Goal: Task Accomplishment & Management: Complete application form

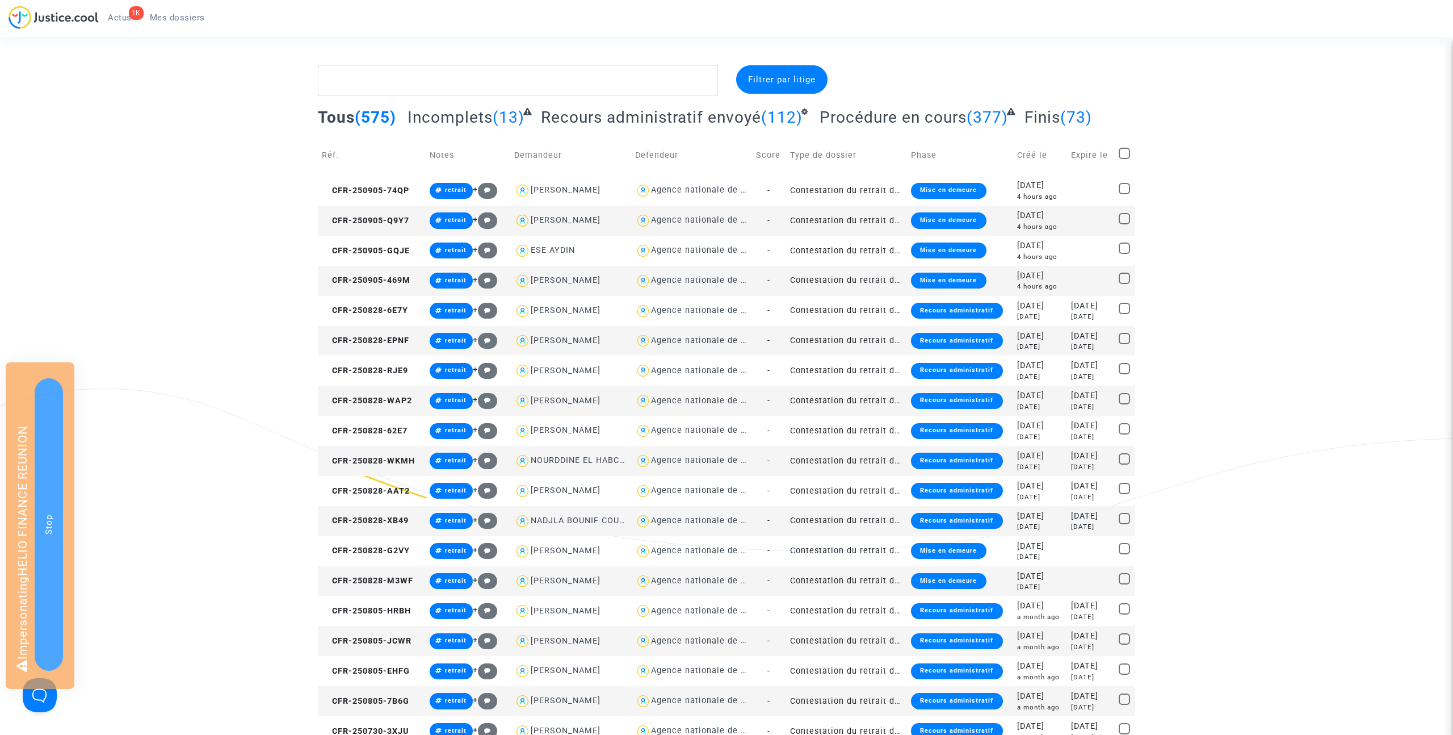
click at [574, 219] on div "[PERSON_NAME]" at bounding box center [566, 220] width 70 height 10
type textarea "@"[PERSON_NAME]" @"SOS MaPrimeRénov by Pitcher Avocat""
click at [666, 369] on div "Agence nationale de l'habitat" at bounding box center [713, 371] width 125 height 10
click at [576, 278] on div "[PERSON_NAME]" at bounding box center [566, 280] width 70 height 10
type textarea "@"Agence nationale de l'habitat" @"[PERSON_NAME]" @"SOS MaPrimeRénov by Pitcher…"
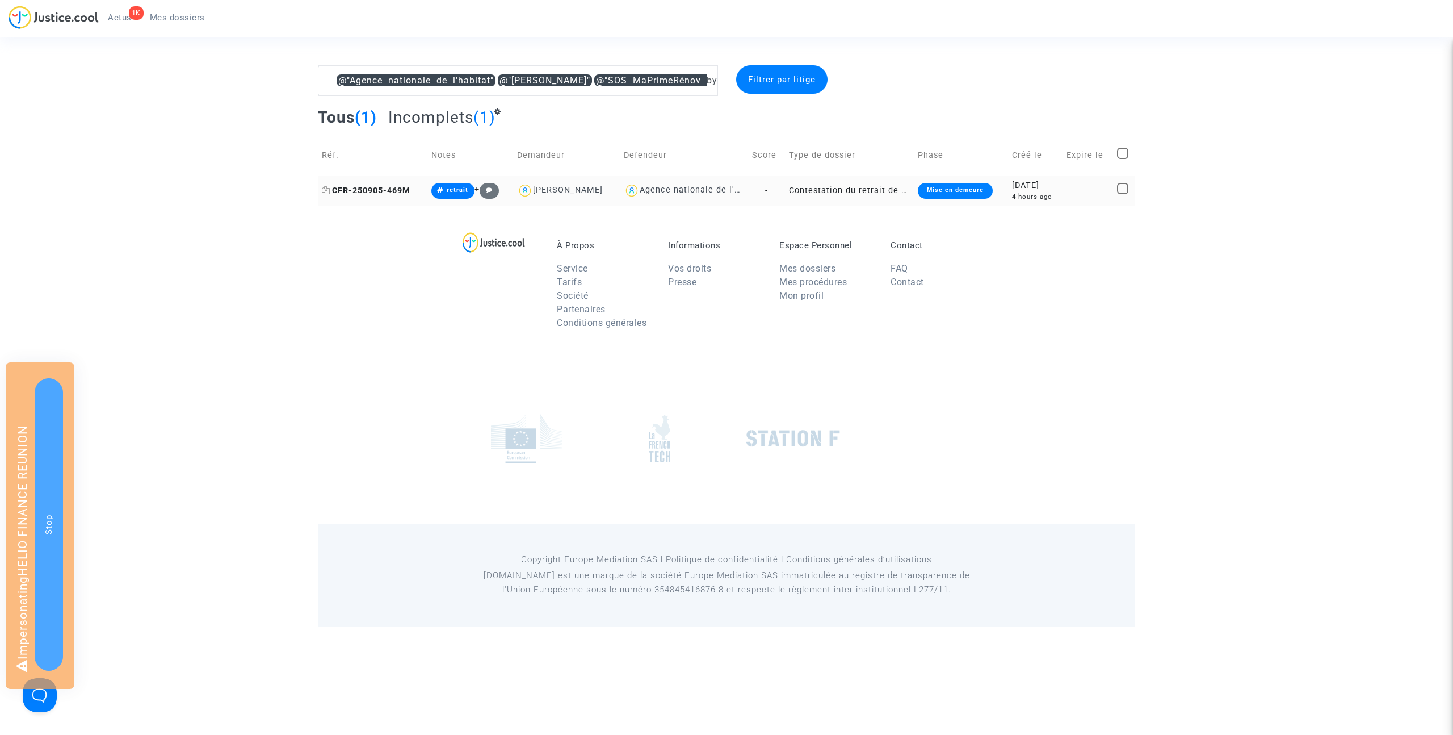
click at [406, 188] on span "CFR-250905-469M" at bounding box center [366, 191] width 89 height 10
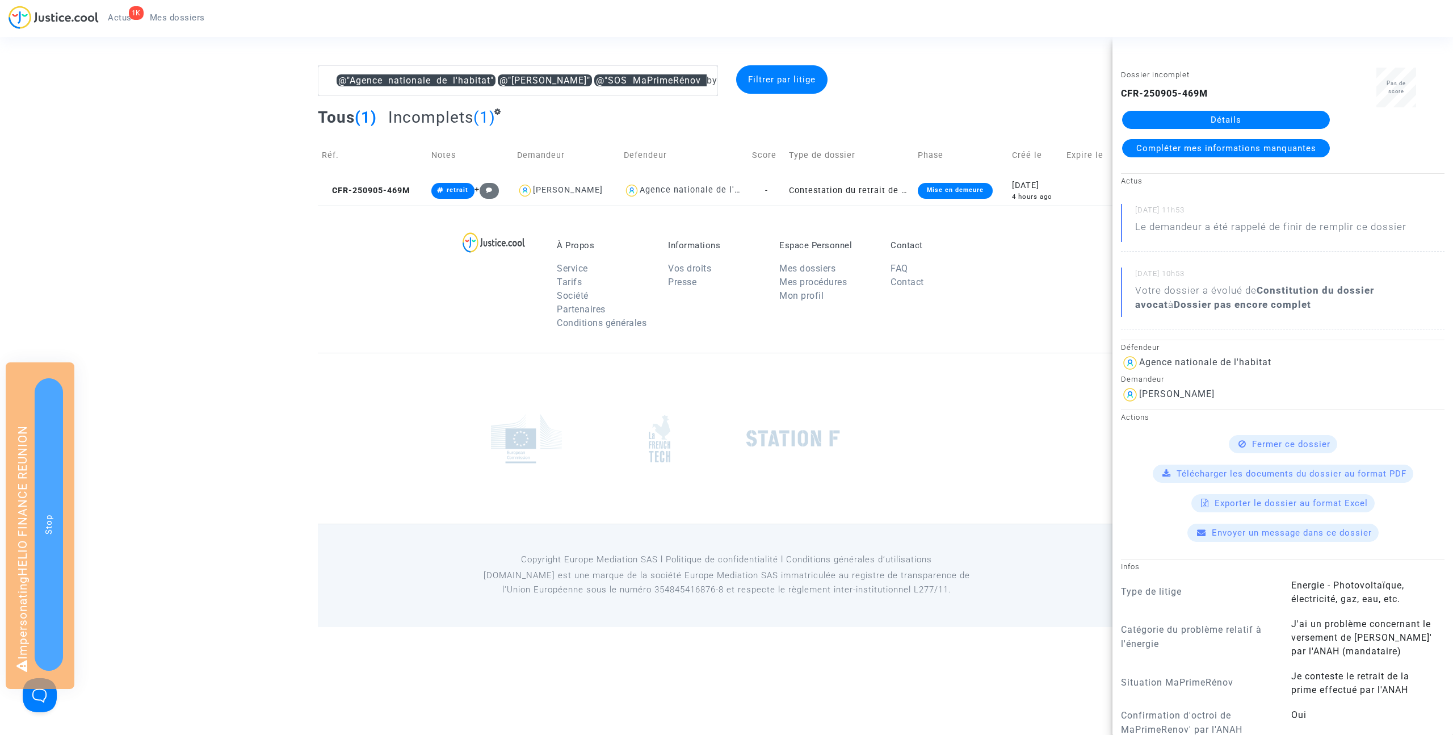
click at [1224, 118] on link "Détails" at bounding box center [1226, 120] width 208 height 18
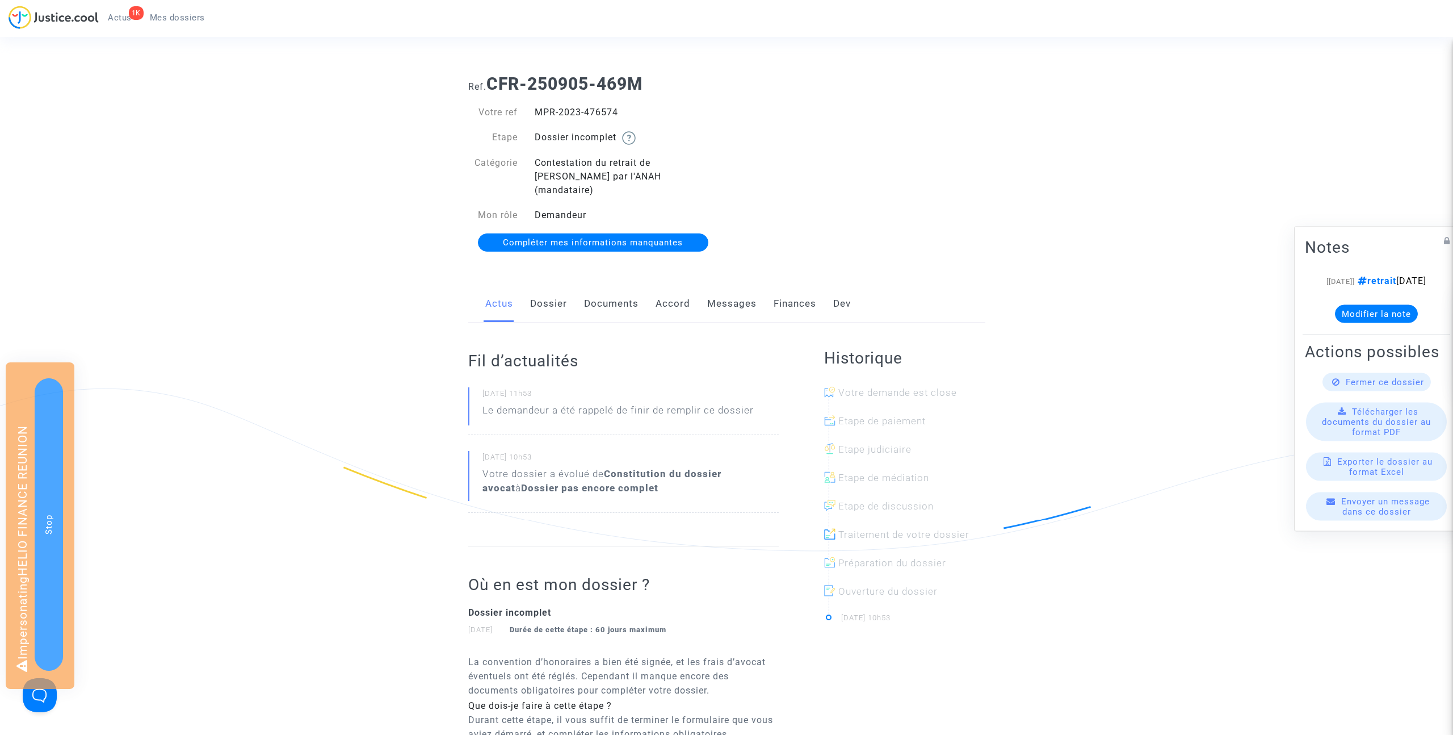
click at [606, 292] on link "Documents" at bounding box center [611, 303] width 55 height 37
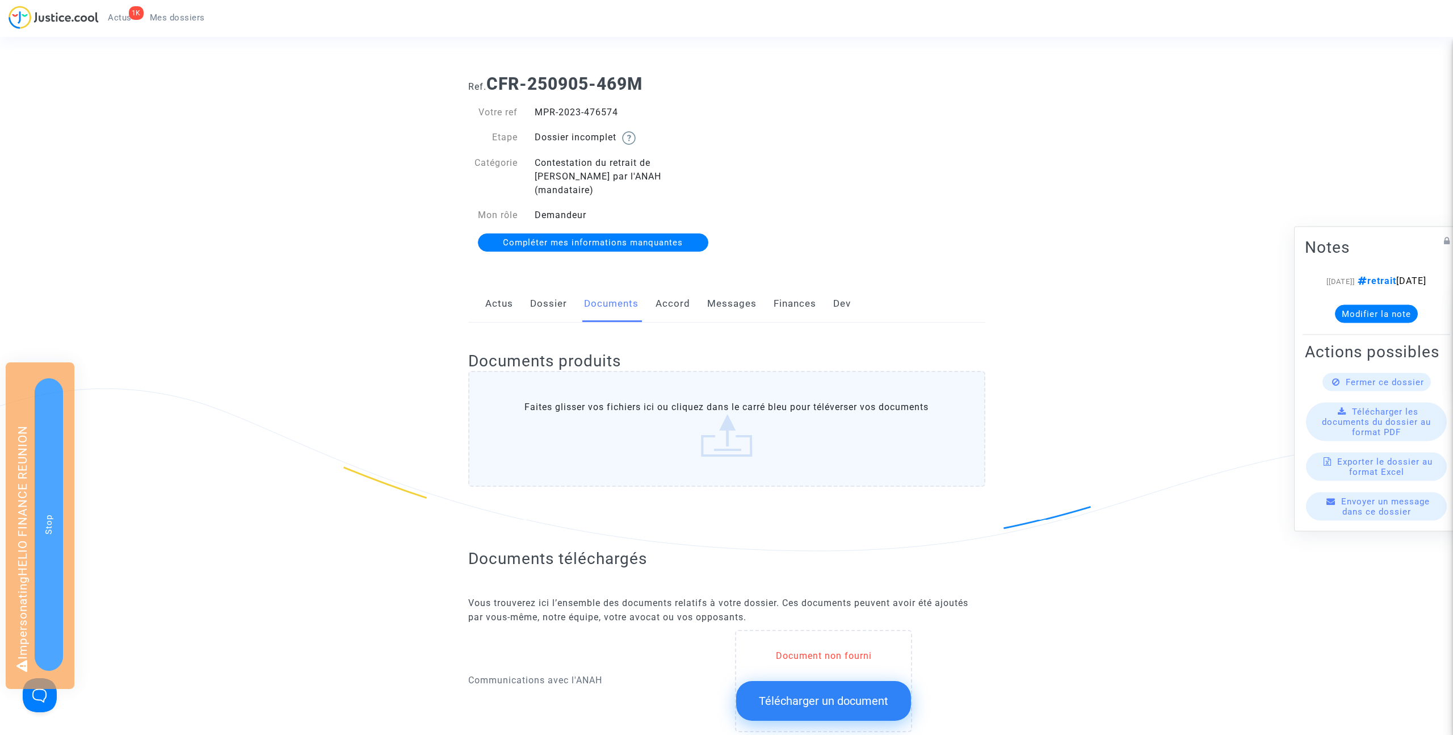
click at [548, 290] on link "Dossier" at bounding box center [548, 303] width 37 height 37
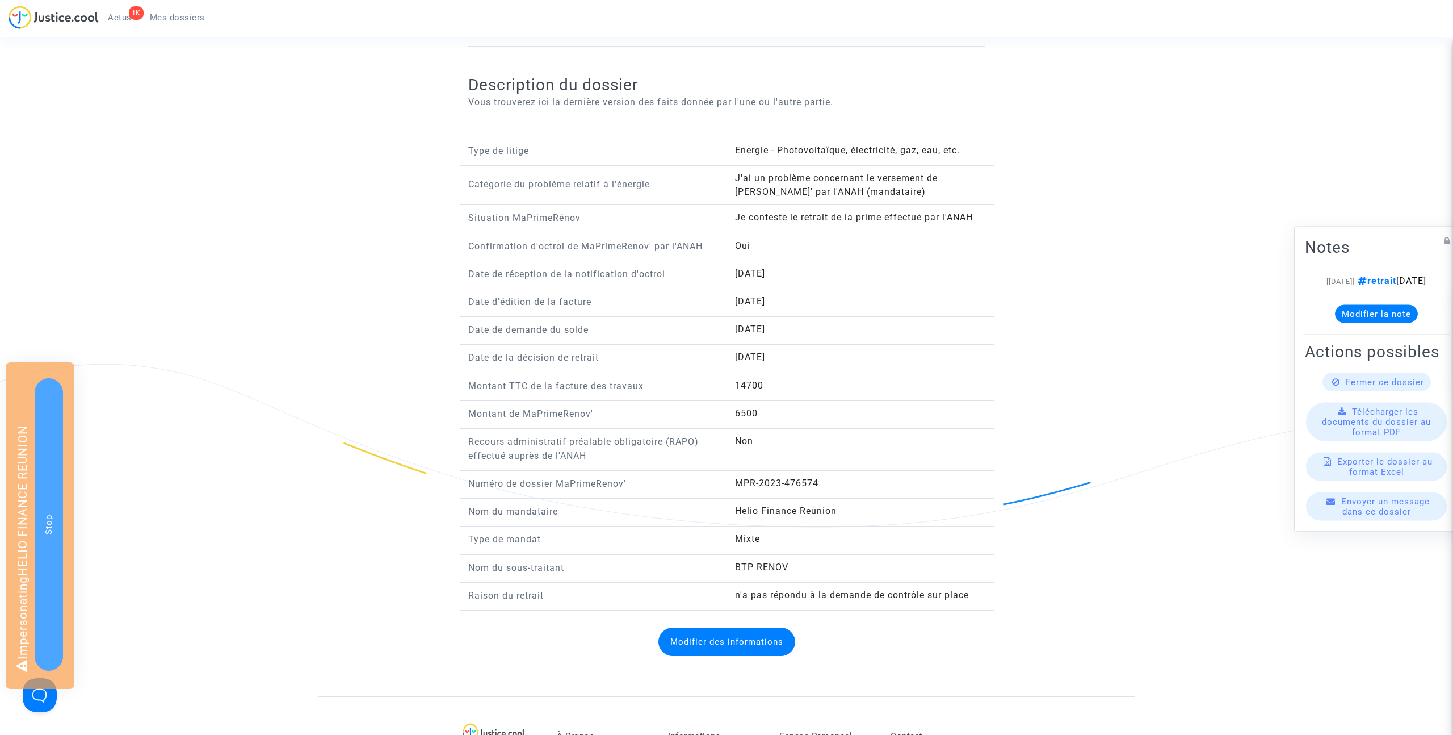
scroll to position [829, 0]
click at [713, 638] on button "Modifier des informations" at bounding box center [727, 645] width 137 height 28
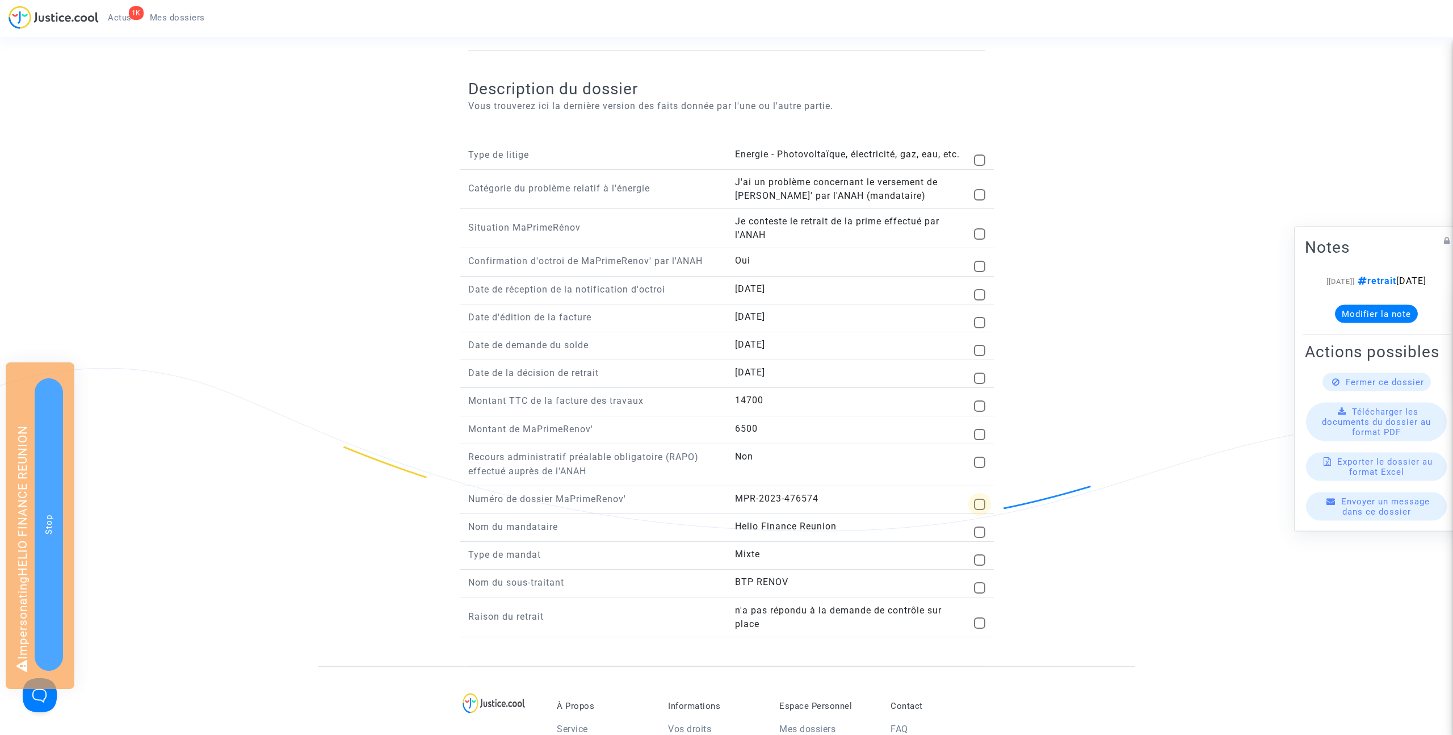
click at [981, 498] on span at bounding box center [979, 503] width 11 height 11
click at [980, 510] on input "checkbox" at bounding box center [979, 510] width 1 height 1
checkbox input "true"
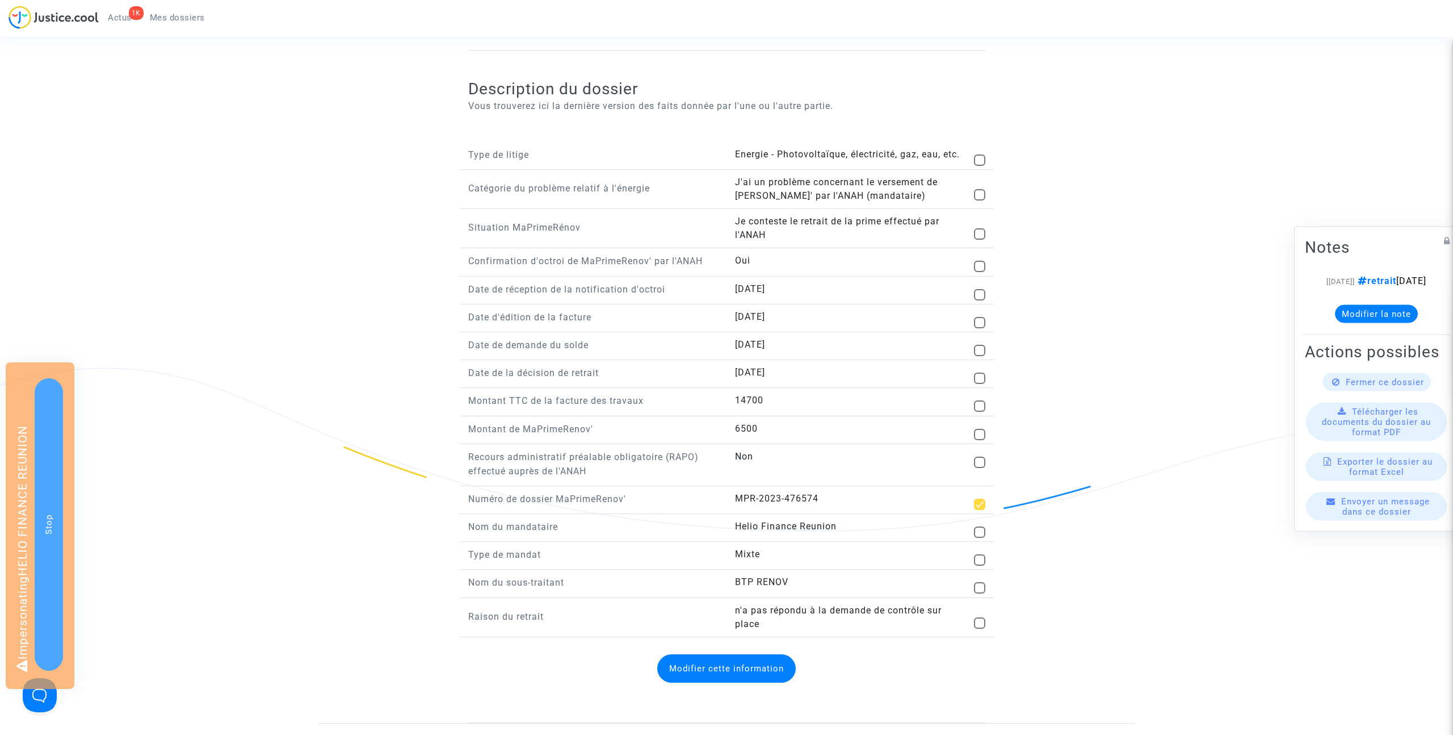
click at [719, 656] on button "Modifier cette information" at bounding box center [726, 668] width 139 height 28
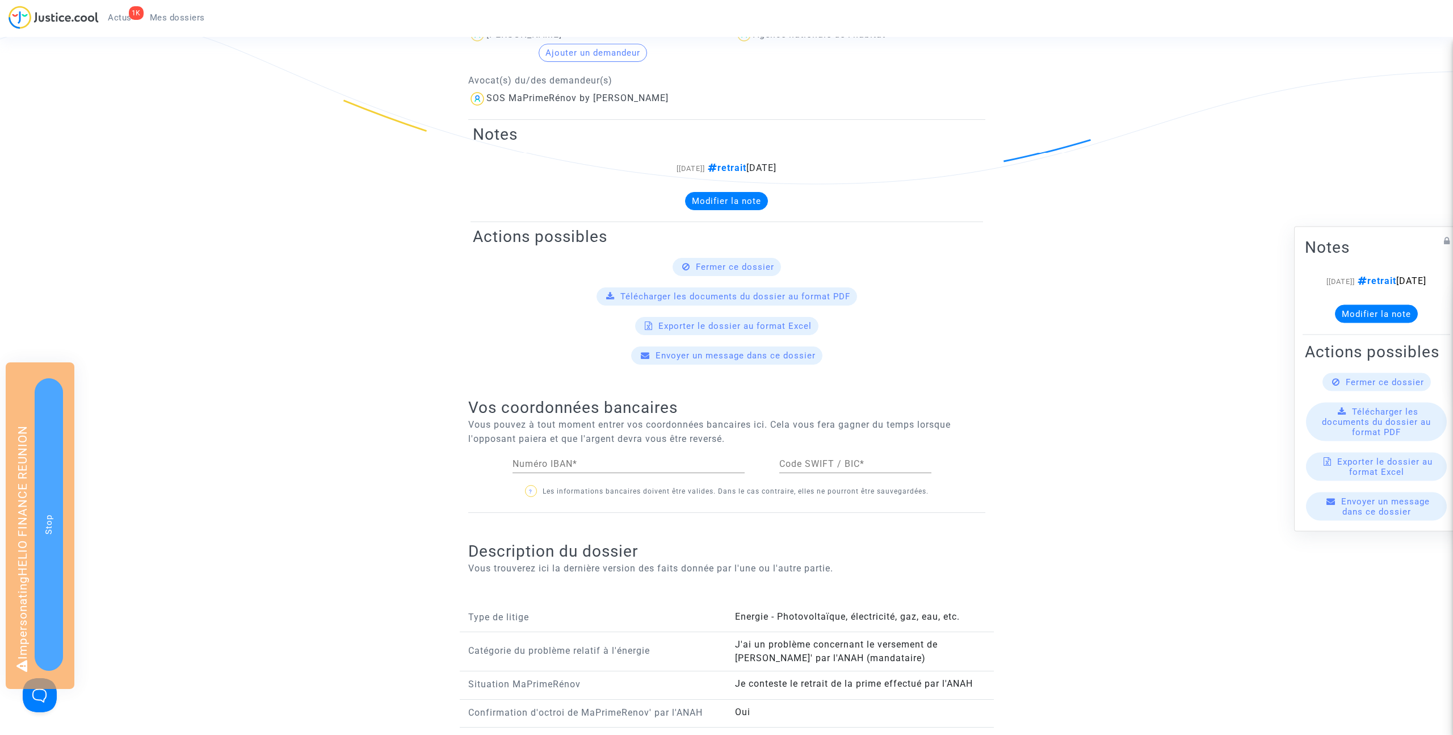
scroll to position [364, 0]
